Goal: Register for event/course

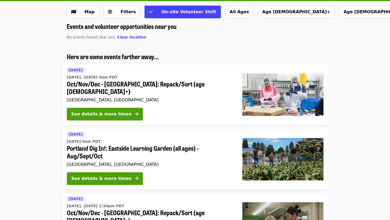
scroll to position [133, 0]
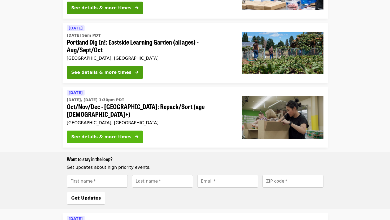
click at [90, 134] on div "See details & more times" at bounding box center [101, 137] width 60 height 6
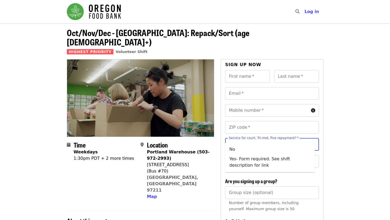
click at [293, 139] on input "Service for court, Tri-met, fine repayment?   *" at bounding box center [265, 144] width 72 height 10
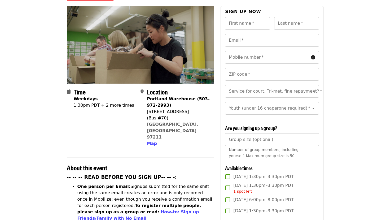
scroll to position [80, 0]
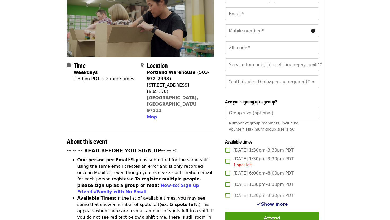
click at [268, 202] on span "Show more" at bounding box center [274, 204] width 27 height 5
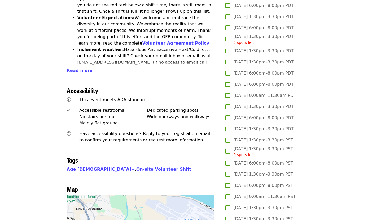
scroll to position [186, 0]
